Goal: Task Accomplishment & Management: Use online tool/utility

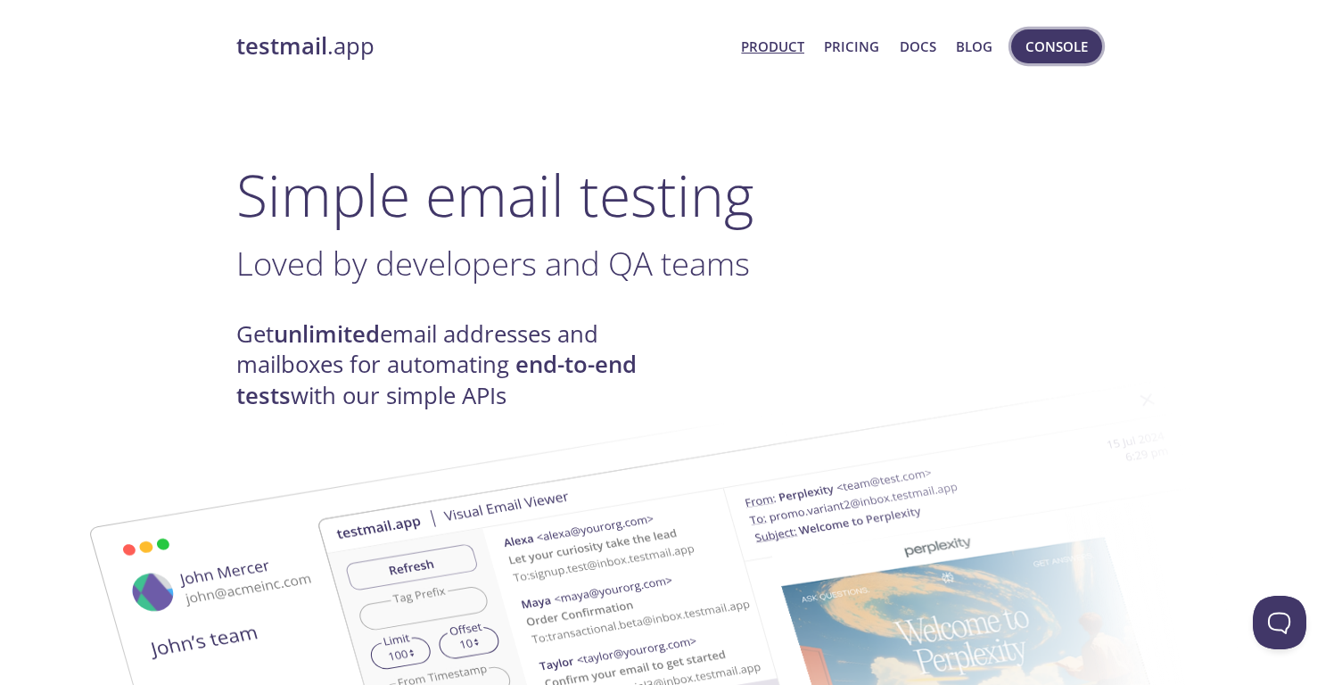
click at [1041, 60] on button "Console" at bounding box center [1056, 46] width 91 height 34
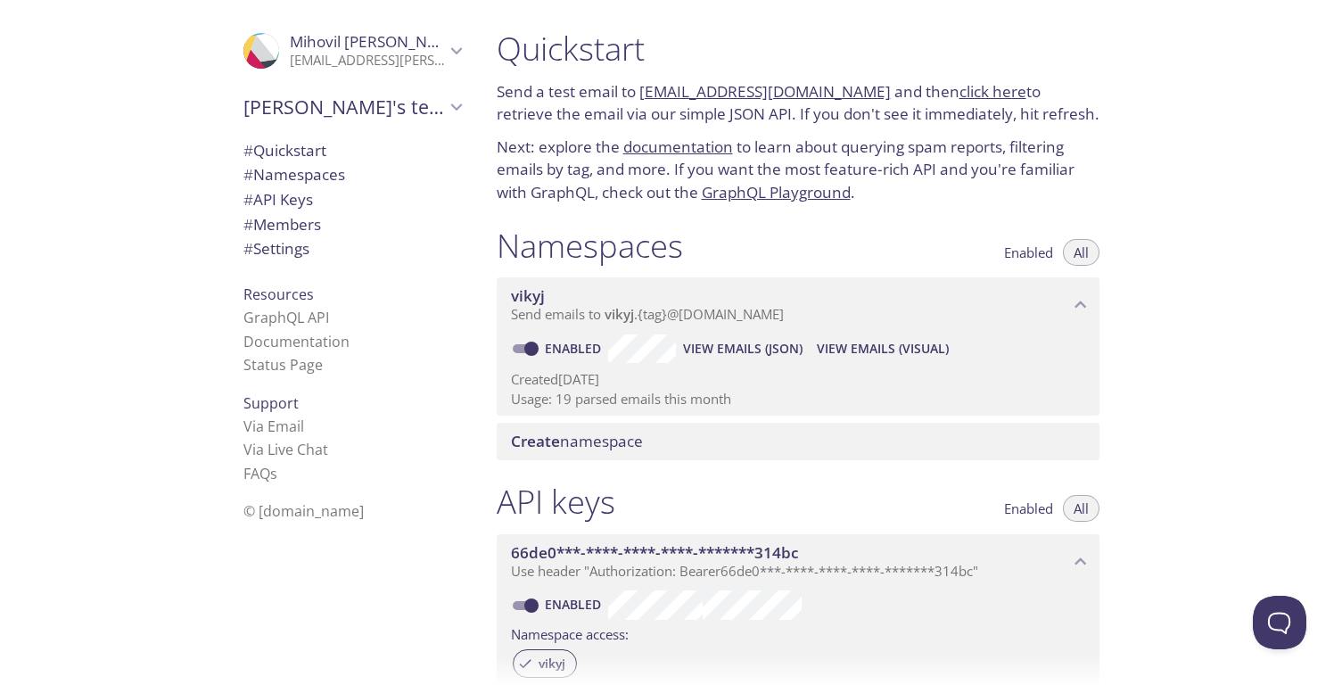
click at [720, 342] on span "View Emails (JSON)" at bounding box center [742, 348] width 119 height 21
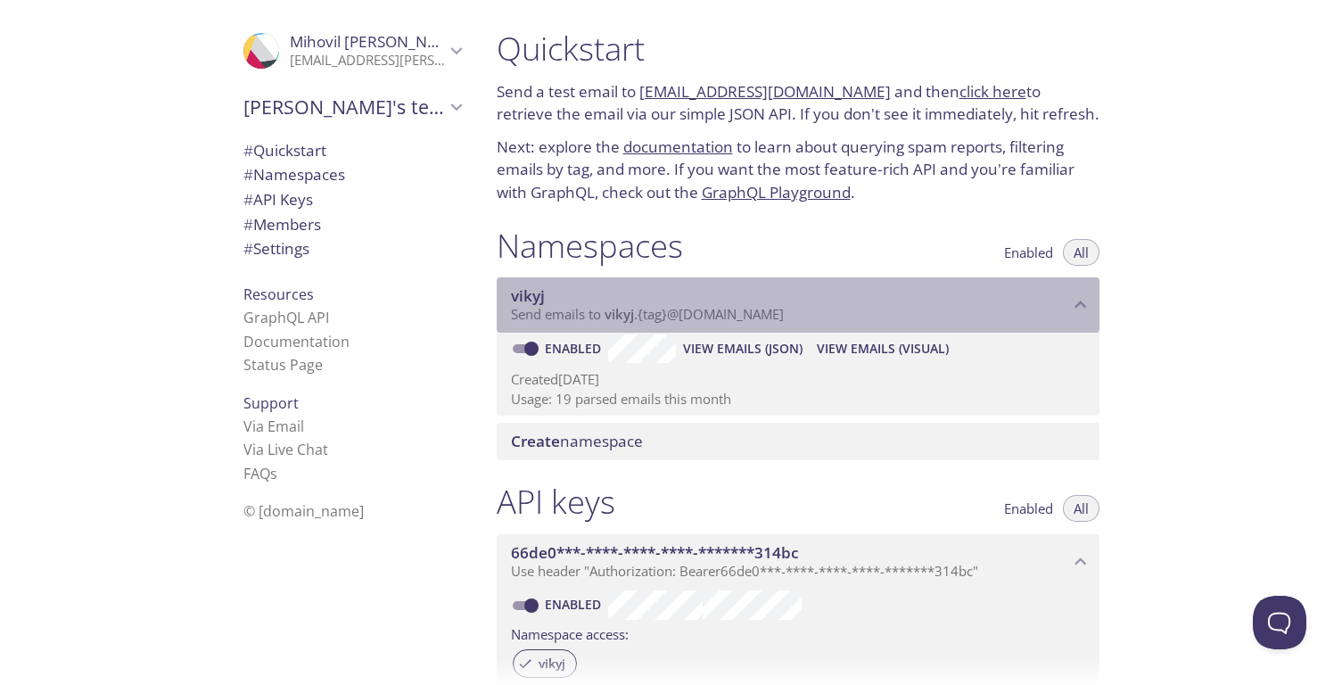
drag, startPoint x: 802, startPoint y: 318, endPoint x: 607, endPoint y: 315, distance: 195.3
click at [607, 315] on p "Send emails to vikyj . {tag} @[DOMAIN_NAME]" at bounding box center [790, 315] width 558 height 18
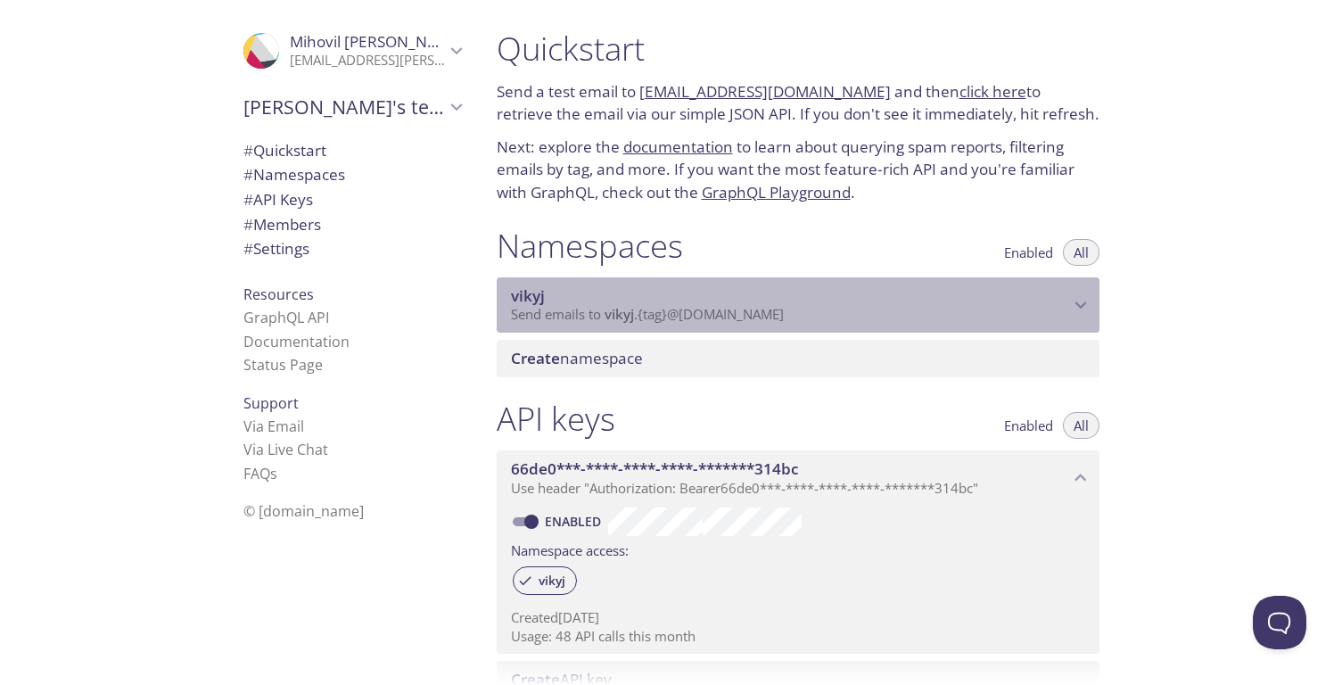
drag, startPoint x: 607, startPoint y: 315, endPoint x: 788, endPoint y: 313, distance: 181.0
click at [784, 313] on span "Send emails to vikyj . {tag} @[DOMAIN_NAME]" at bounding box center [647, 314] width 273 height 18
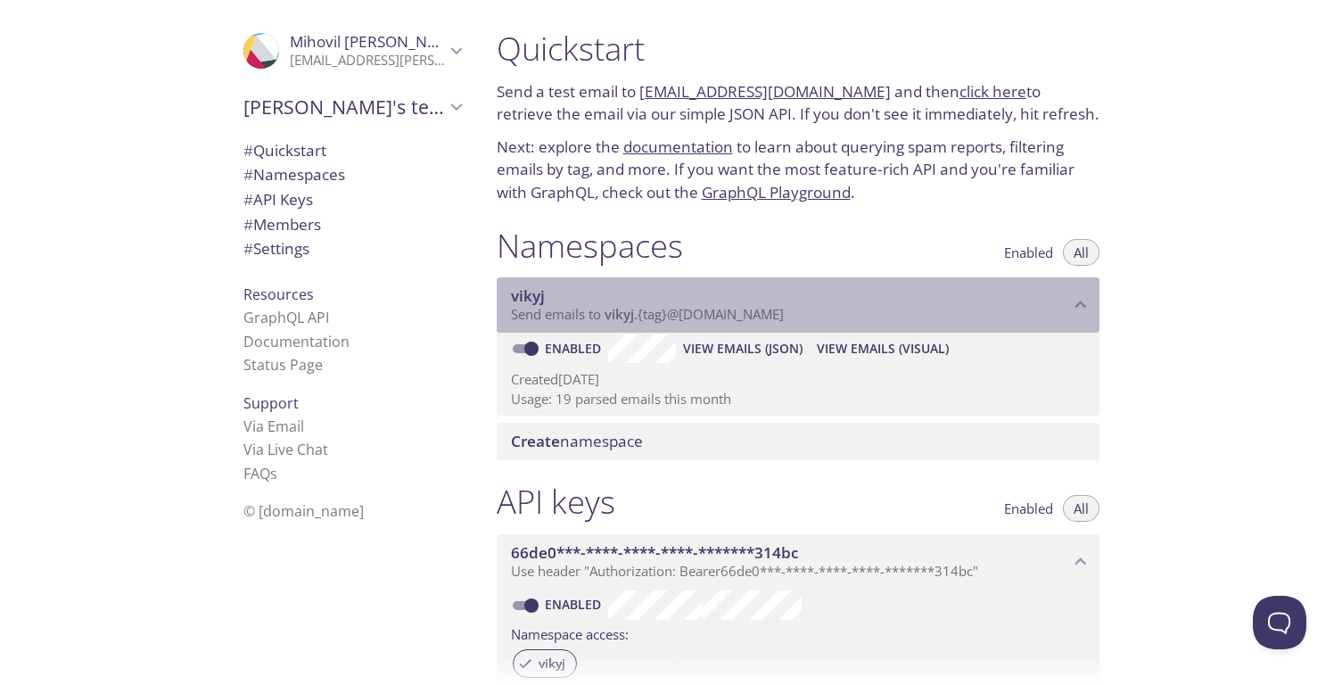
drag, startPoint x: 802, startPoint y: 314, endPoint x: 667, endPoint y: 323, distance: 134.9
click at [667, 323] on p "Send emails to vikyj . {tag} @[DOMAIN_NAME]" at bounding box center [790, 315] width 558 height 18
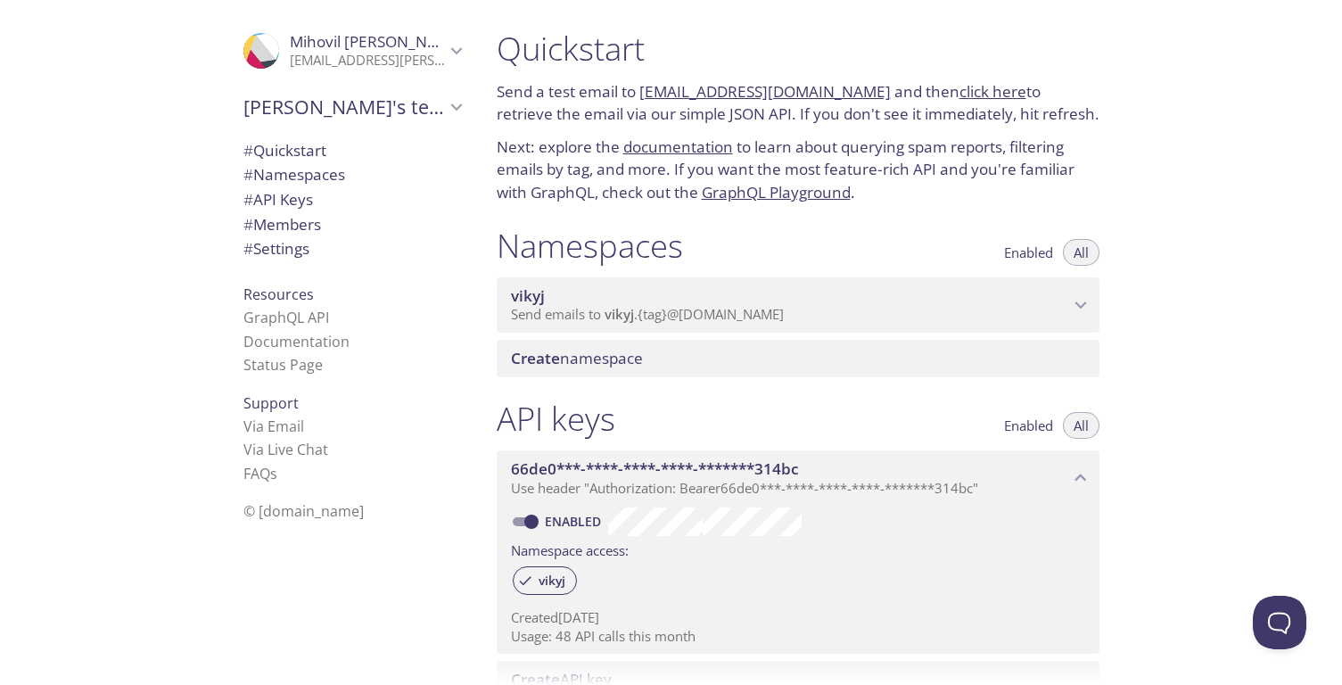
click at [666, 316] on span "Send emails to vikyj . {tag} @[DOMAIN_NAME]" at bounding box center [647, 314] width 273 height 18
